Goal: Obtain resource: Obtain resource

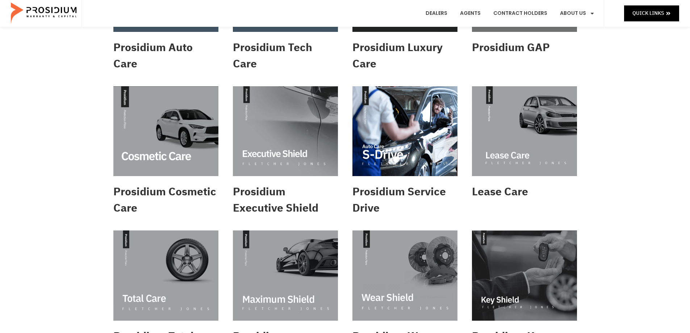
scroll to position [181, 0]
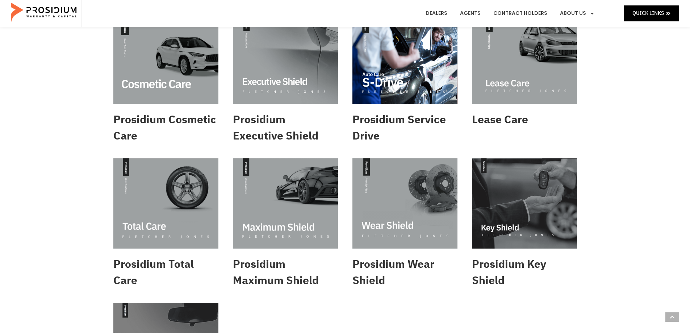
click at [191, 211] on img at bounding box center [165, 203] width 105 height 90
click at [396, 193] on img at bounding box center [404, 203] width 105 height 90
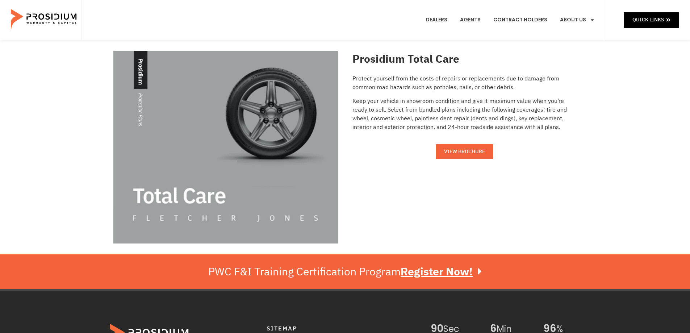
click at [472, 154] on span "VIEW BROCHURE" at bounding box center [464, 151] width 41 height 9
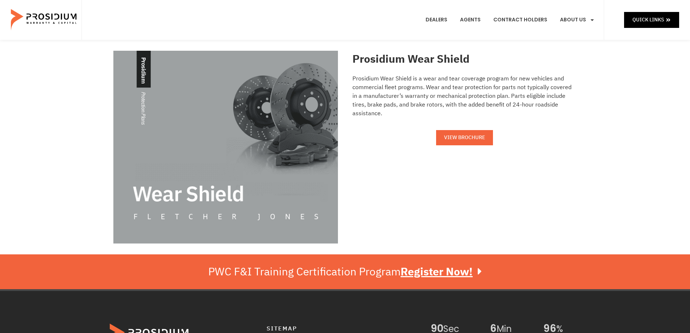
click at [455, 133] on span "VIEW BROCHURE" at bounding box center [464, 137] width 41 height 9
